Goal: Find specific page/section

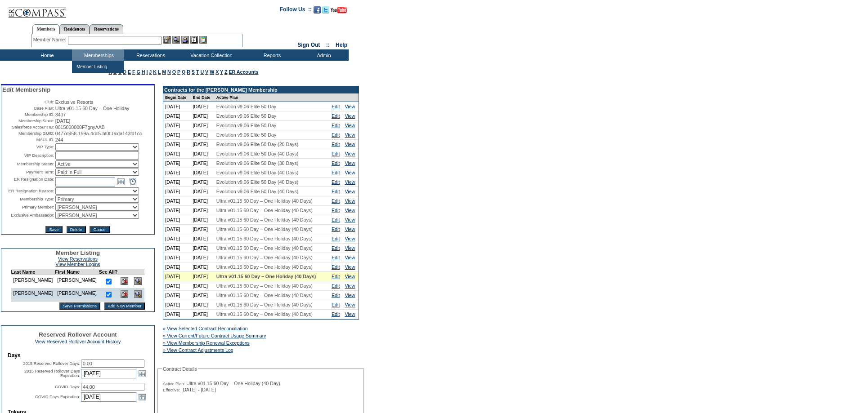
click at [122, 41] on input "text" at bounding box center [115, 40] width 94 height 9
type input "c"
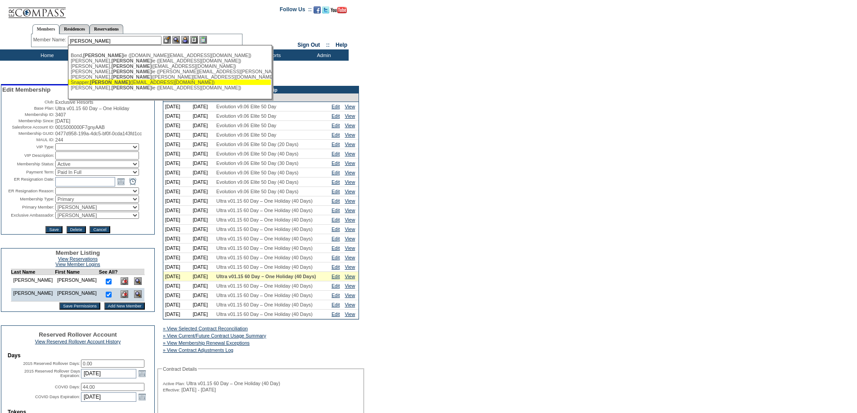
click at [103, 83] on span "[PERSON_NAME]" at bounding box center [110, 82] width 40 height 5
type input "[PERSON_NAME] ([EMAIL_ADDRESS][DOMAIN_NAME])"
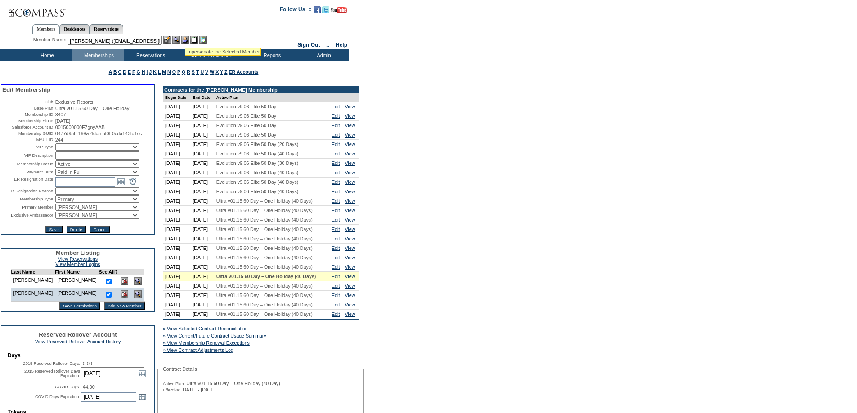
click at [186, 37] on img at bounding box center [185, 40] width 8 height 8
click at [179, 39] on img at bounding box center [176, 40] width 8 height 8
